Goal: Information Seeking & Learning: Learn about a topic

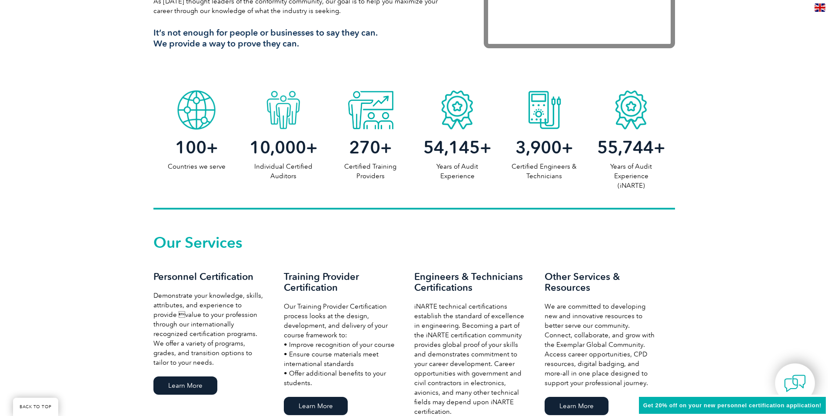
scroll to position [521, 0]
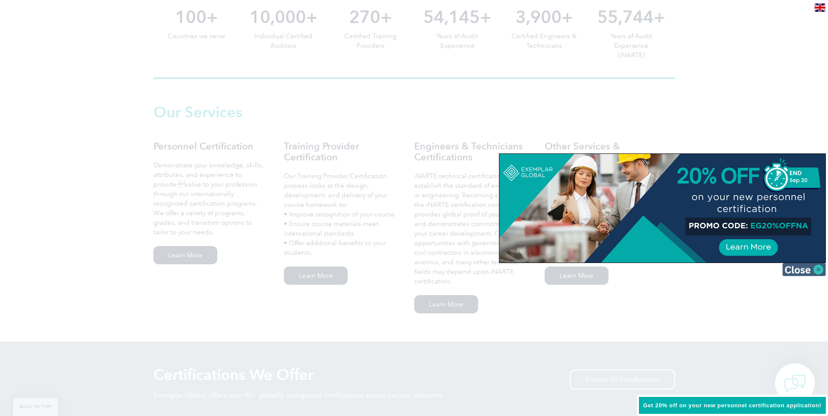
click at [808, 269] on img at bounding box center [803, 269] width 43 height 13
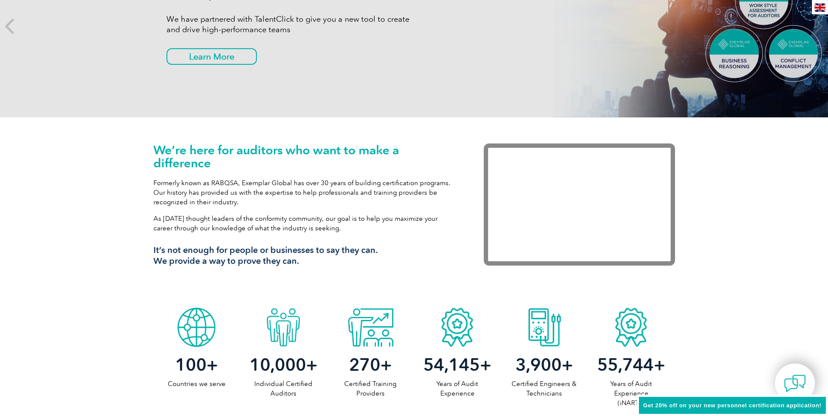
scroll to position [0, 0]
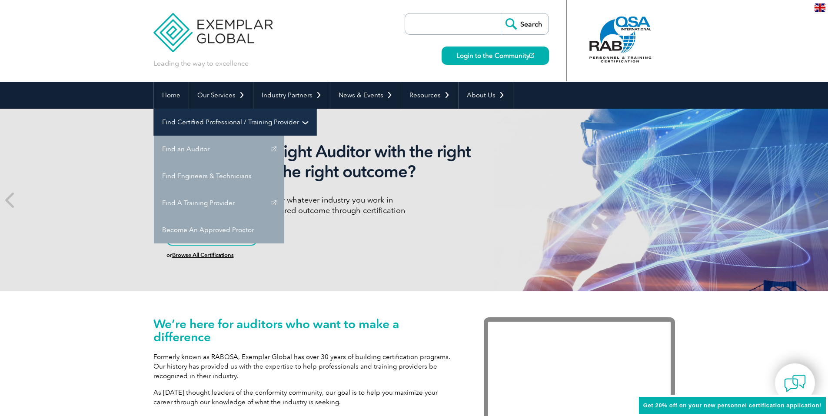
click at [197, 126] on link "Find Certified Professional / Training Provider" at bounding box center [235, 122] width 162 height 27
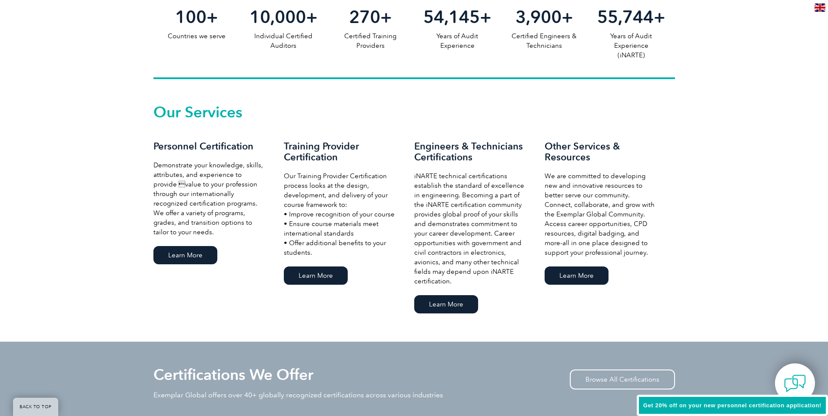
scroll to position [478, 0]
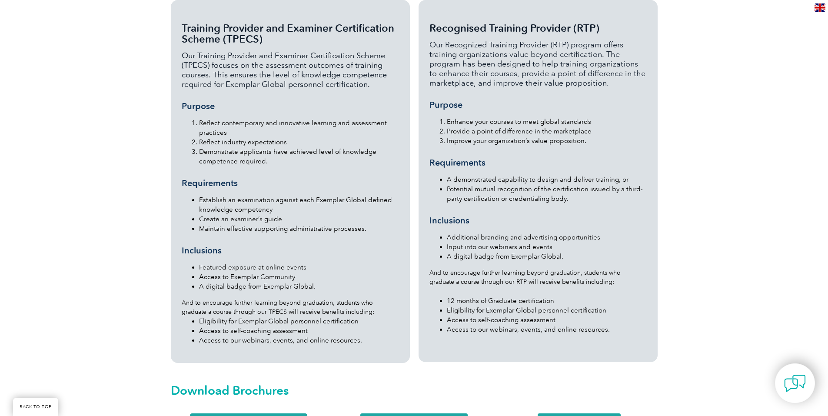
scroll to position [999, 0]
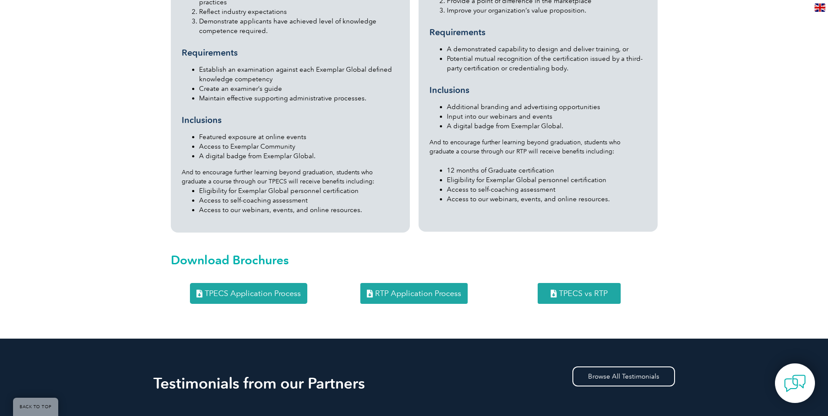
click at [294, 291] on span "TPECS Application Process" at bounding box center [253, 293] width 96 height 8
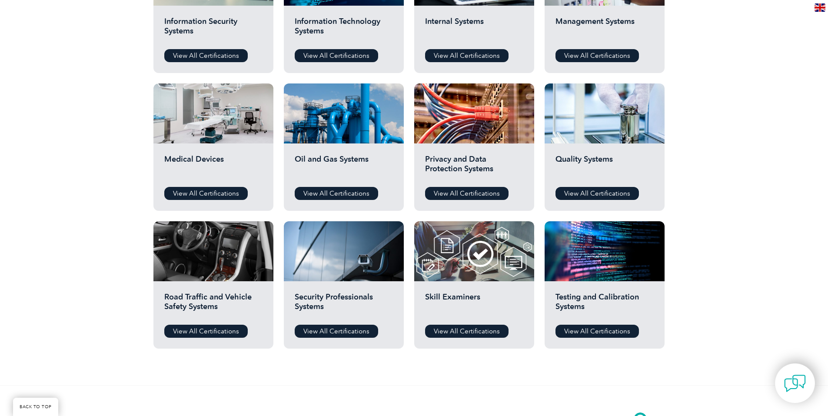
scroll to position [608, 0]
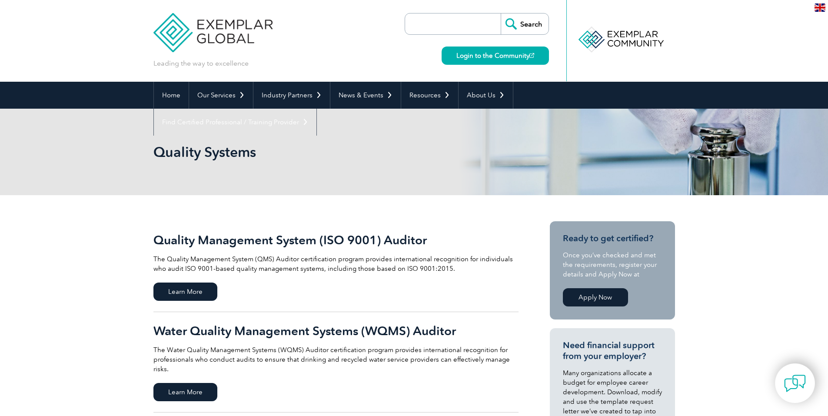
scroll to position [43, 0]
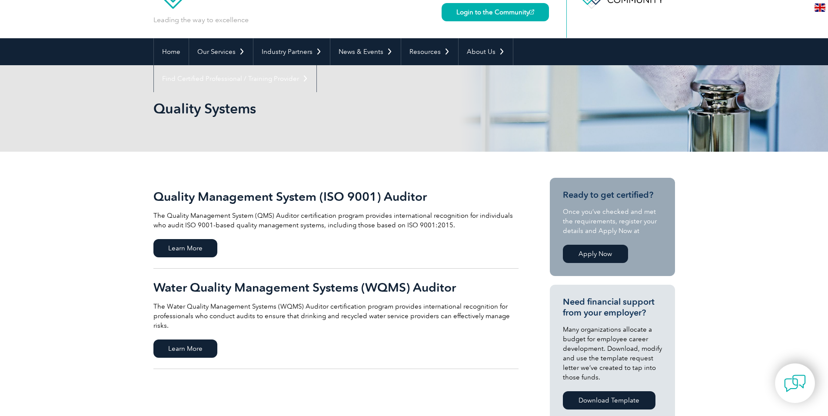
click at [234, 199] on h2 "Quality Management System (ISO 9001) Auditor" at bounding box center [335, 196] width 365 height 14
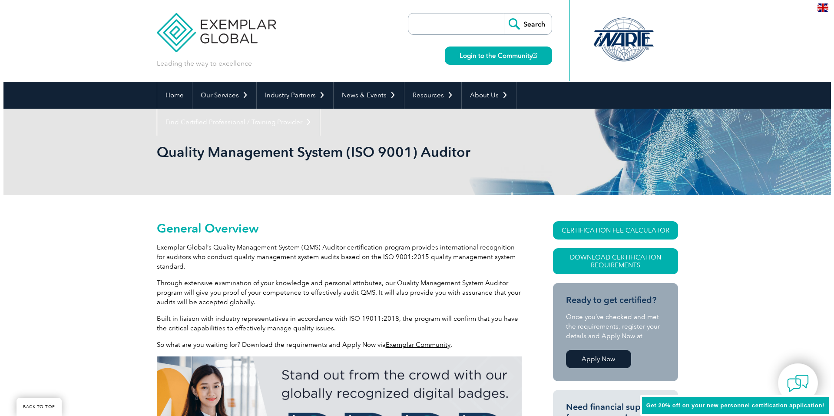
scroll to position [165, 0]
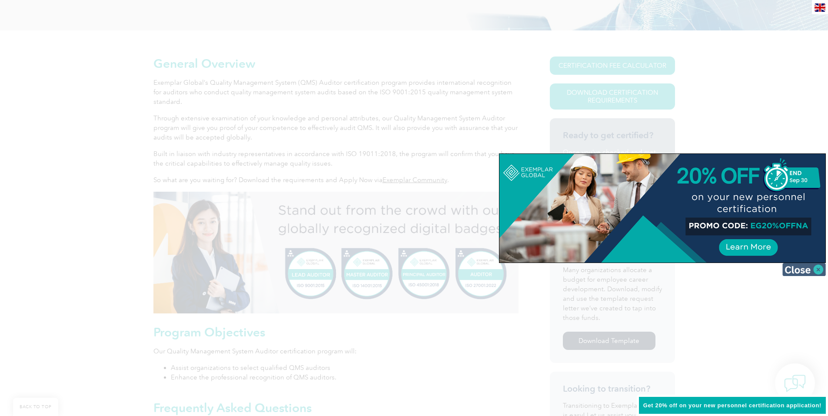
click at [798, 271] on img at bounding box center [803, 269] width 43 height 13
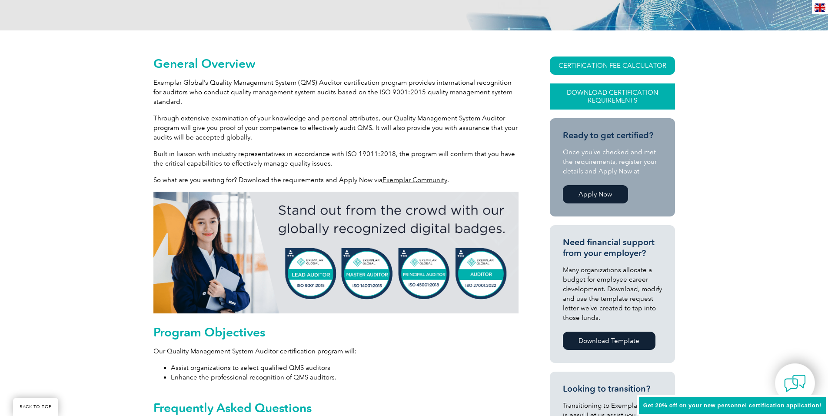
click at [615, 97] on link "Download Certification Requirements" at bounding box center [611, 96] width 125 height 26
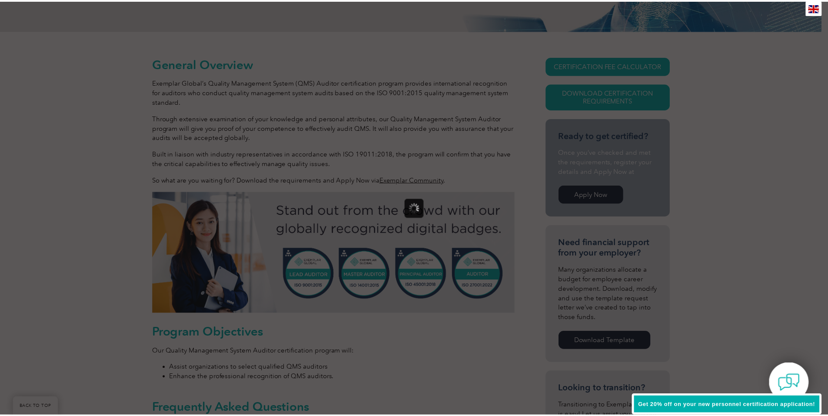
scroll to position [0, 0]
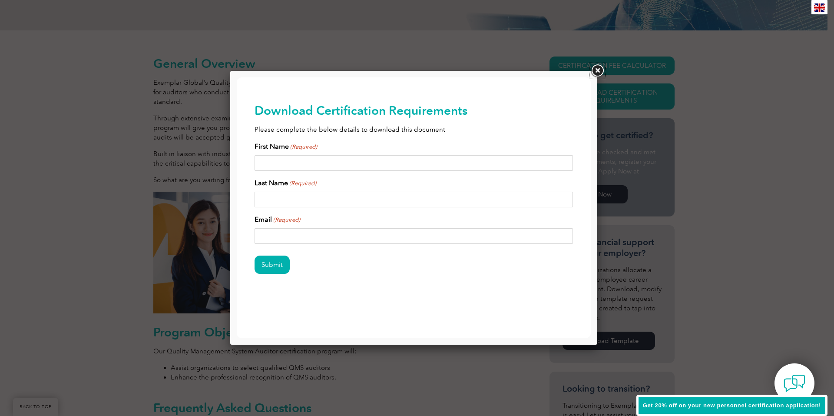
click at [595, 73] on link at bounding box center [597, 71] width 16 height 16
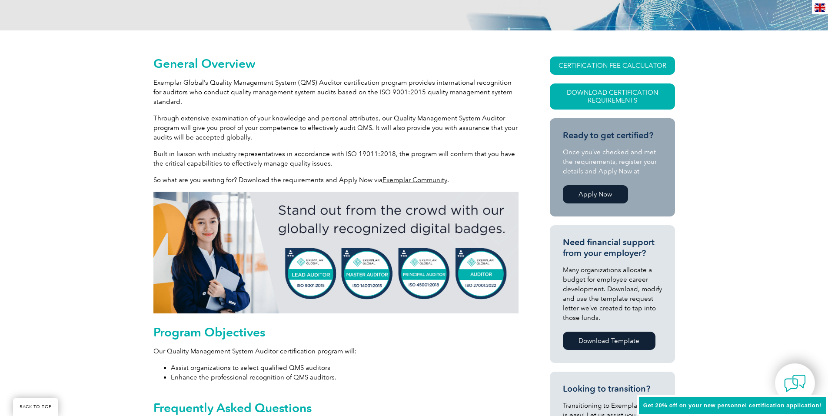
scroll to position [382, 0]
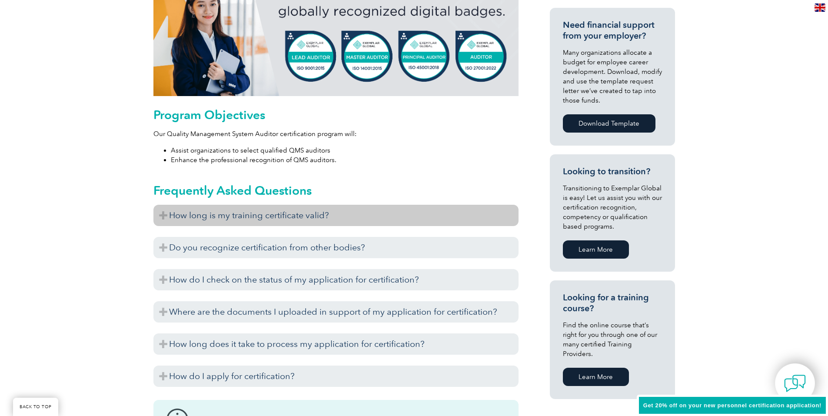
click at [271, 217] on h3 "How long is my training certificate valid?" at bounding box center [335, 215] width 365 height 21
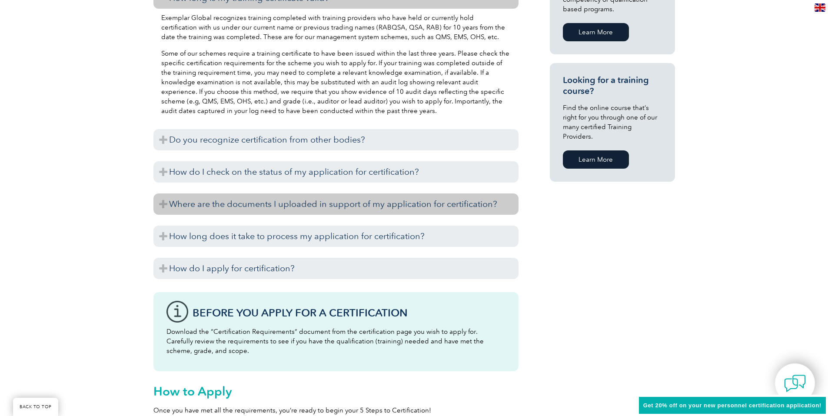
scroll to position [556, 0]
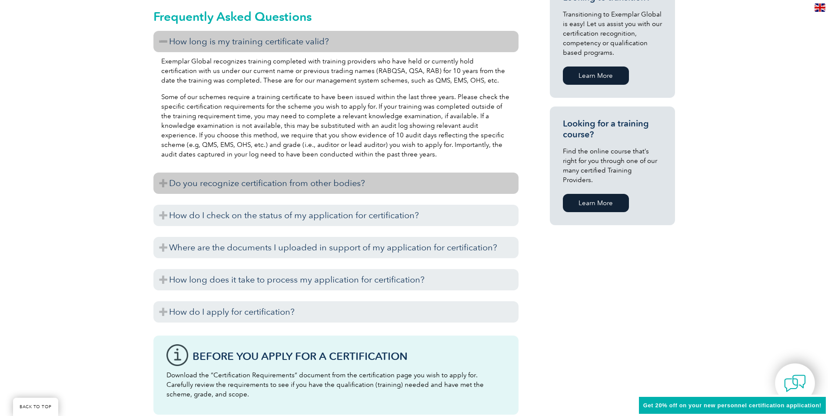
click at [291, 189] on h3 "Do you recognize certification from other bodies?" at bounding box center [335, 182] width 365 height 21
